Goal: Transaction & Acquisition: Book appointment/travel/reservation

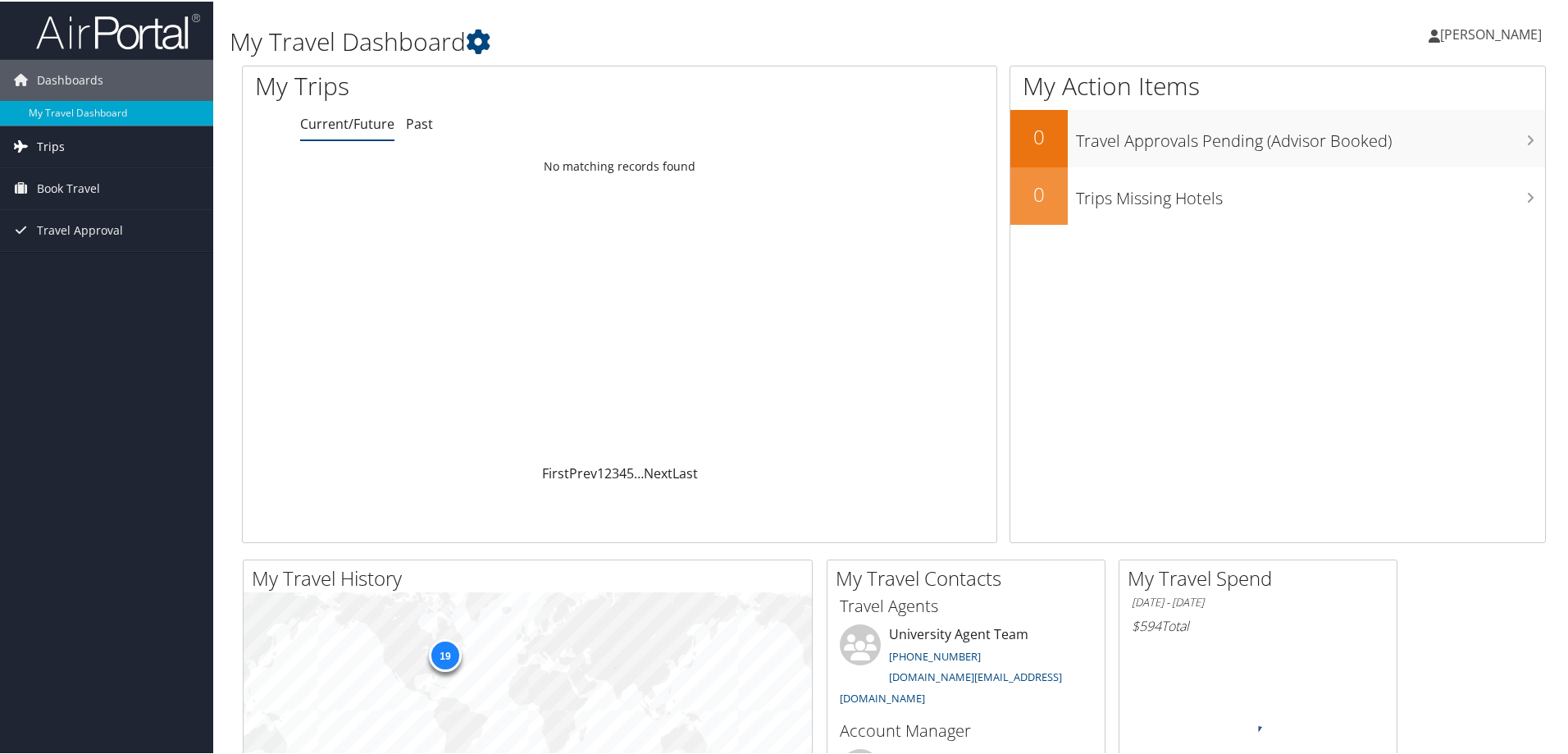
click at [123, 152] on link "Trips" at bounding box center [106, 145] width 213 height 41
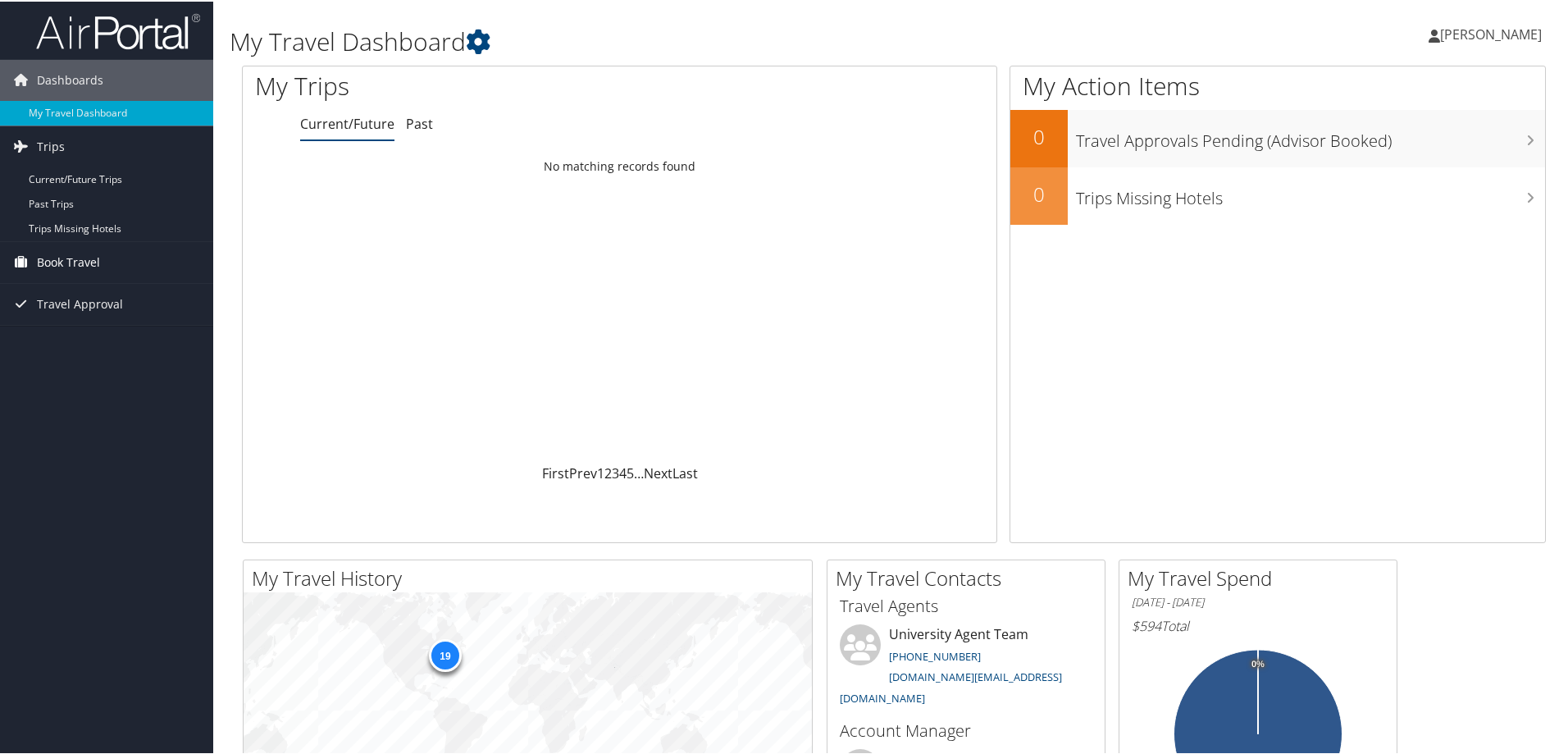
click at [105, 253] on link "Book Travel" at bounding box center [106, 260] width 213 height 41
click at [125, 340] on link "Book/Manage Online Trips" at bounding box center [106, 343] width 213 height 25
